Goal: Use online tool/utility: Utilize a website feature to perform a specific function

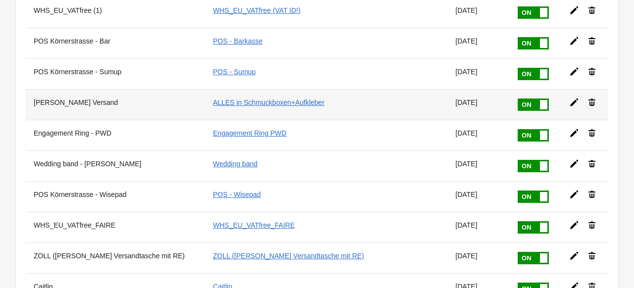
scroll to position [297, 0]
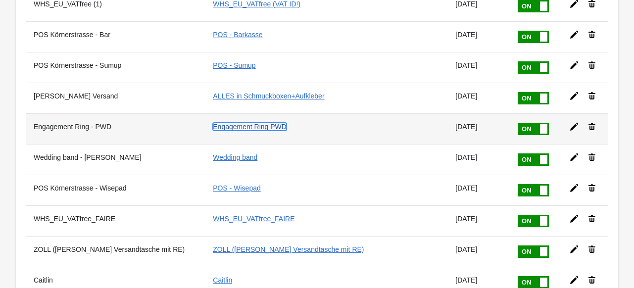
click at [213, 123] on link "Engagement Ring PWD" at bounding box center [250, 127] width 74 height 8
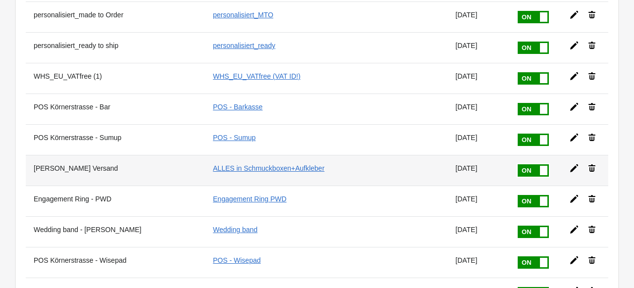
scroll to position [247, 0]
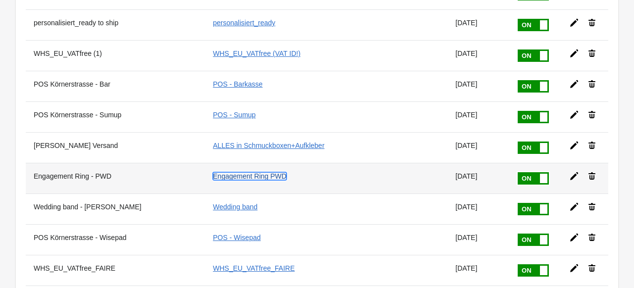
click at [226, 172] on link "Engagement Ring PWD" at bounding box center [250, 176] width 74 height 8
click at [569, 171] on icon at bounding box center [574, 176] width 10 height 10
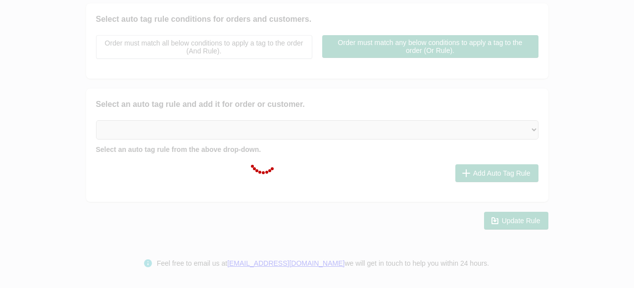
type input "Engagement Ring - PWD"
checkbox input "true"
type input "Engagement Ring PWD"
select select "5"
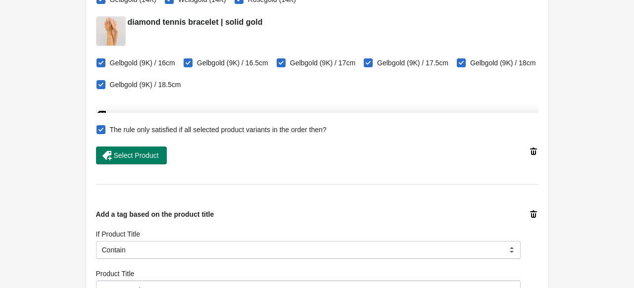
scroll to position [234, 0]
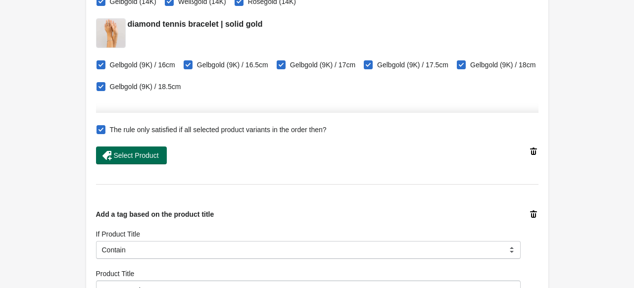
click at [149, 152] on span "Select Product" at bounding box center [136, 155] width 45 height 8
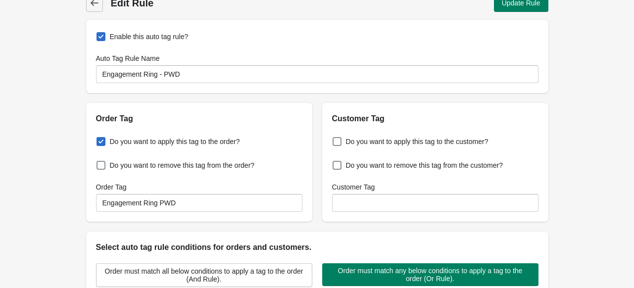
scroll to position [0, 0]
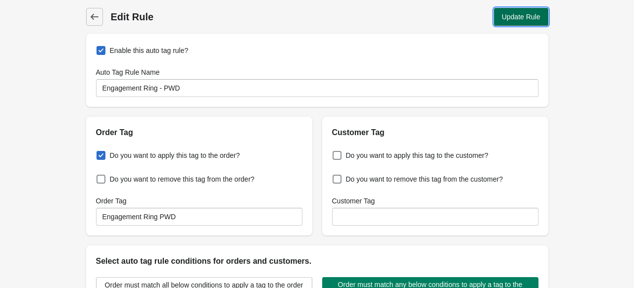
click at [523, 20] on span "Update Rule" at bounding box center [521, 17] width 39 height 8
